Goal: Task Accomplishment & Management: Manage account settings

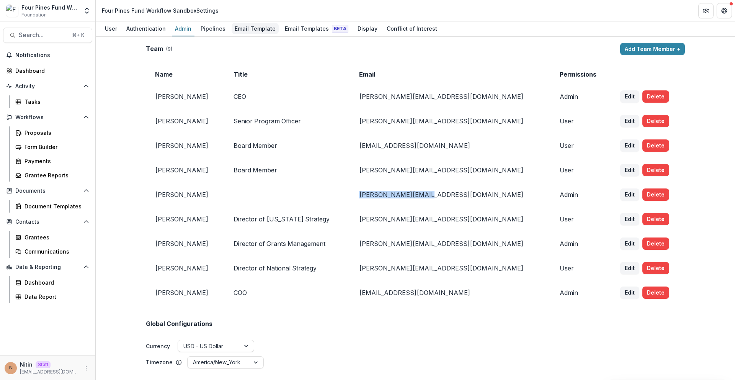
click at [232, 29] on div "Email Template" at bounding box center [255, 28] width 47 height 11
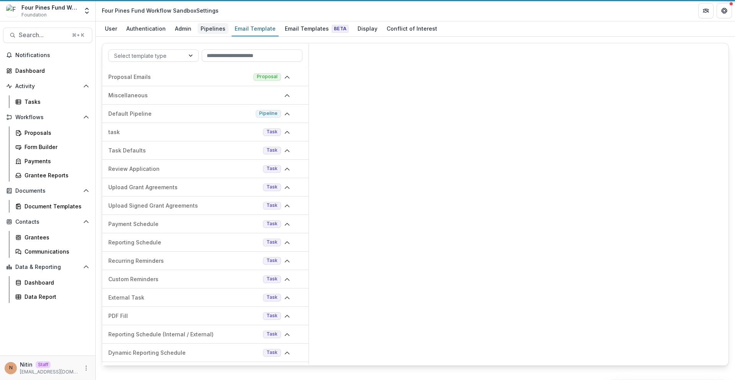
click at [216, 26] on div "Pipelines" at bounding box center [213, 28] width 31 height 11
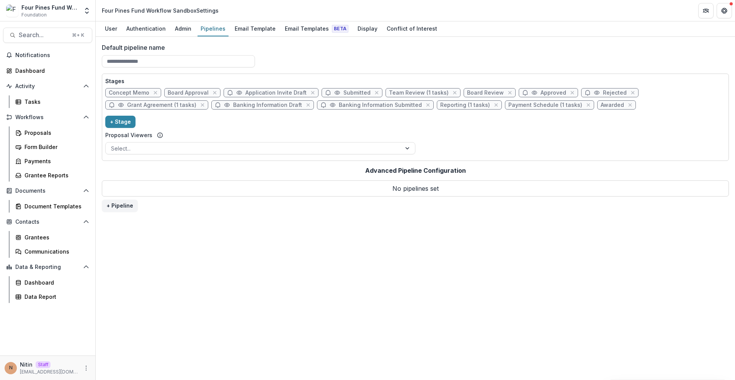
drag, startPoint x: 95, startPoint y: 44, endPoint x: 208, endPoint y: 46, distance: 112.6
click at [208, 46] on div "Default pipeline name Stages Concept Memo Board Approval Application Invite Dra…" at bounding box center [415, 208] width 639 height 343
drag, startPoint x: 202, startPoint y: 44, endPoint x: 106, endPoint y: 51, distance: 95.9
click at [100, 48] on div "Default pipeline name Stages Concept Memo Board Approval Application Invite Dra…" at bounding box center [415, 208] width 639 height 343
click at [43, 132] on div "Proposals" at bounding box center [56, 133] width 62 height 8
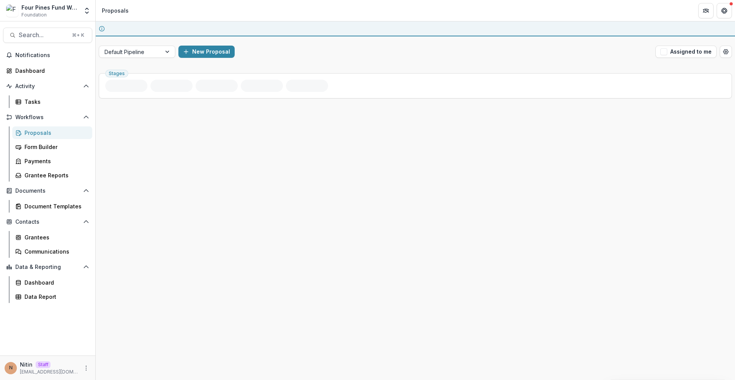
click at [157, 70] on div "Stages" at bounding box center [415, 225] width 639 height 310
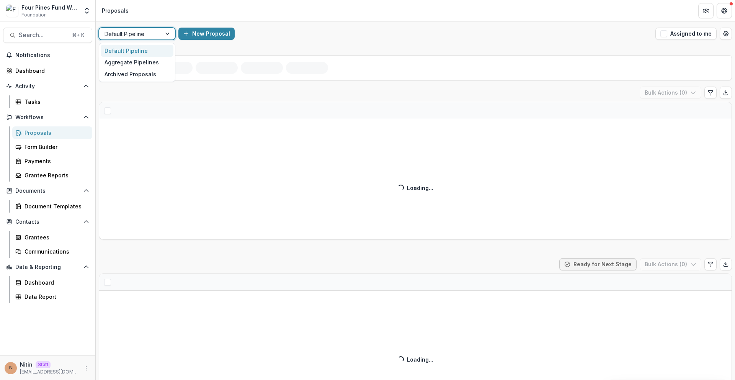
click at [159, 31] on div "Default Pipeline" at bounding box center [130, 33] width 62 height 11
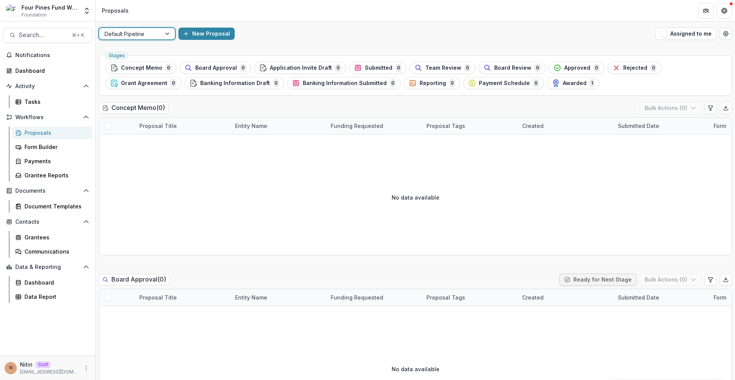
click at [159, 32] on div "Default Pipeline" at bounding box center [130, 33] width 62 height 11
click at [151, 55] on div "Stages Concept Memo 0 Board Approval 0 Application Invite Draft 0 Submitted 0 T…" at bounding box center [415, 75] width 633 height 41
click at [156, 33] on div "Default Pipeline" at bounding box center [130, 33] width 62 height 11
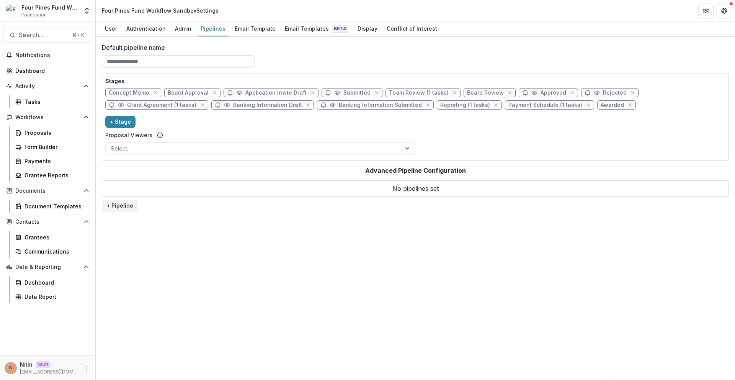
click at [141, 59] on input "Default pipeline name" at bounding box center [178, 61] width 153 height 12
click at [179, 42] on div "Default pipeline name Stages Concept Memo Board Approval Application Invite Dra…" at bounding box center [415, 208] width 639 height 343
drag, startPoint x: 179, startPoint y: 42, endPoint x: 170, endPoint y: 46, distance: 9.3
click at [170, 46] on div "Default pipeline name Stages Concept Memo Board Approval Application Invite Dra…" at bounding box center [415, 208] width 639 height 343
drag, startPoint x: 170, startPoint y: 46, endPoint x: 183, endPoint y: 42, distance: 13.6
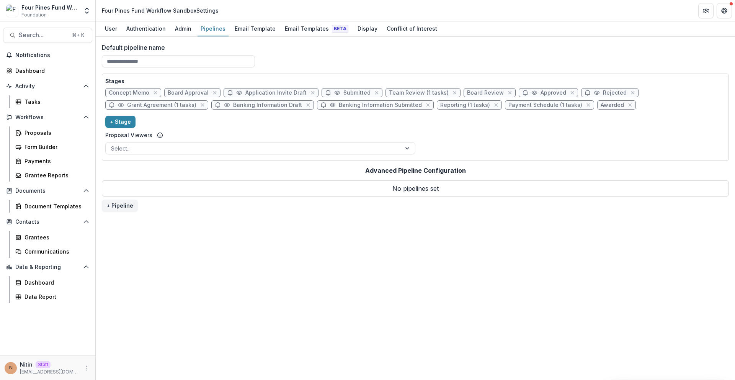
click at [170, 45] on label "Default pipeline name" at bounding box center [413, 47] width 623 height 9
click at [170, 55] on input "Default pipeline name" at bounding box center [178, 61] width 153 height 12
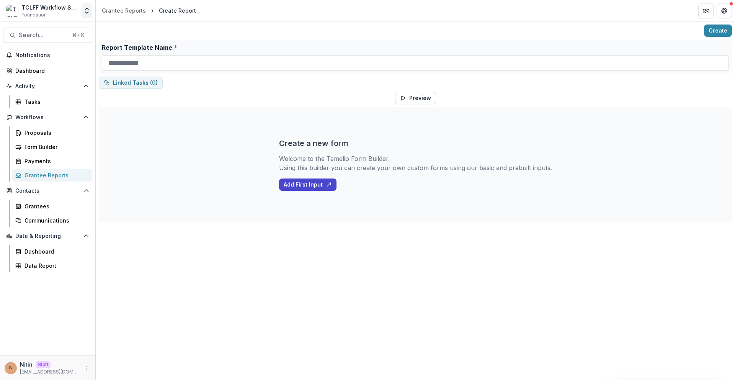
click at [83, 13] on icon "Open entity switcher" at bounding box center [87, 11] width 8 height 8
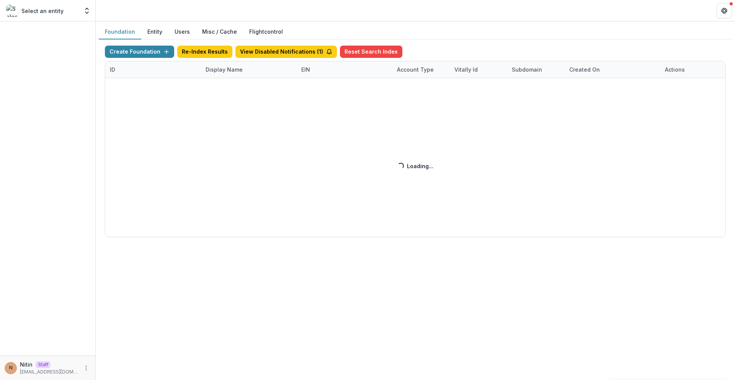
drag, startPoint x: 409, startPoint y: 165, endPoint x: 439, endPoint y: 167, distance: 29.9
click at [439, 166] on div "Create Foundation Re-Index Results View Disabled Notifications ( 1 ) Reset Sear…" at bounding box center [415, 141] width 621 height 191
click at [439, 167] on div "Create Foundation Re-Index Results View Disabled Notifications ( 1 ) Reset Sear…" at bounding box center [415, 141] width 621 height 191
drag, startPoint x: 439, startPoint y: 167, endPoint x: 407, endPoint y: 165, distance: 31.9
click at [408, 165] on div "Create Foundation Re-Index Results View Disabled Notifications ( 1 ) Reset Sear…" at bounding box center [415, 141] width 621 height 191
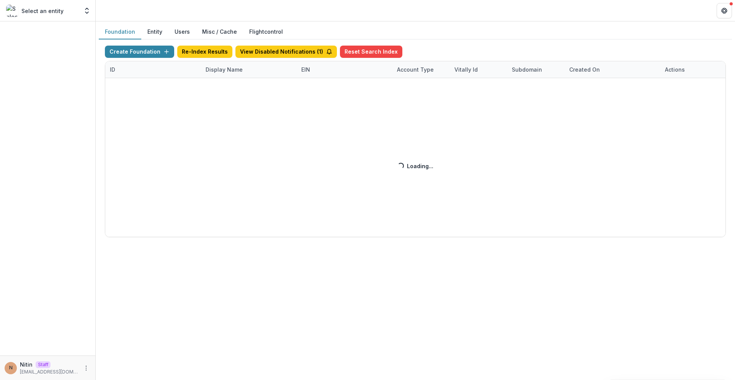
drag, startPoint x: 406, startPoint y: 165, endPoint x: 430, endPoint y: 93, distance: 75.2
click at [406, 165] on div "Create Foundation Re-Index Results View Disabled Notifications ( 1 ) Reset Sear…" at bounding box center [415, 141] width 621 height 191
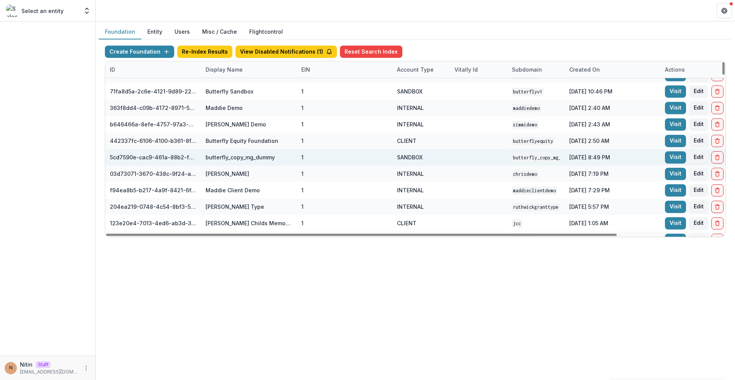
scroll to position [261, 0]
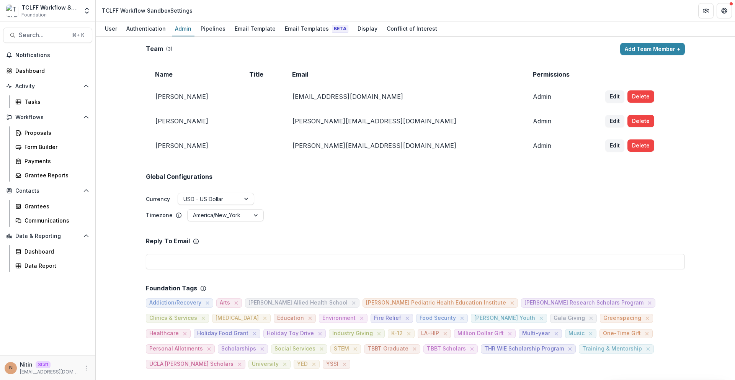
scroll to position [252, 0]
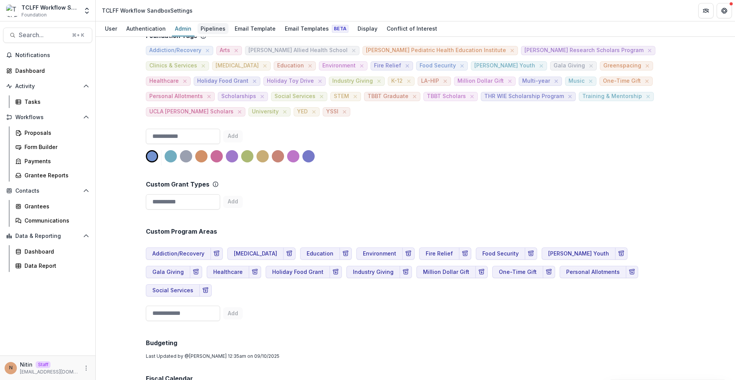
click at [204, 31] on div "Pipelines" at bounding box center [213, 28] width 31 height 11
